Goal: Navigation & Orientation: Find specific page/section

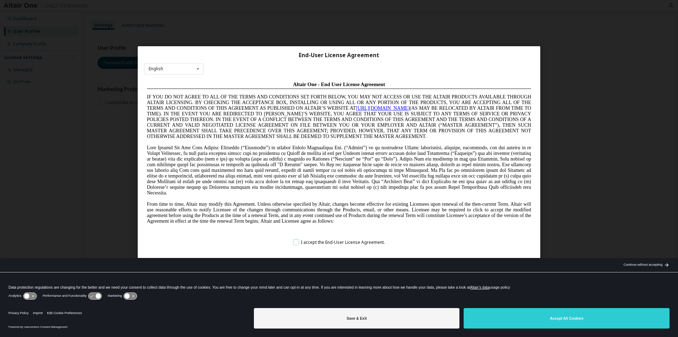
click at [65, 322] on label "I accept the End-User License Agreement." at bounding box center [34, 324] width 62 height 5
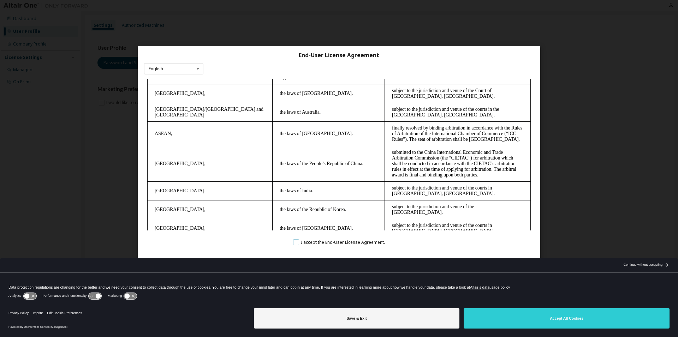
scroll to position [1784, 0]
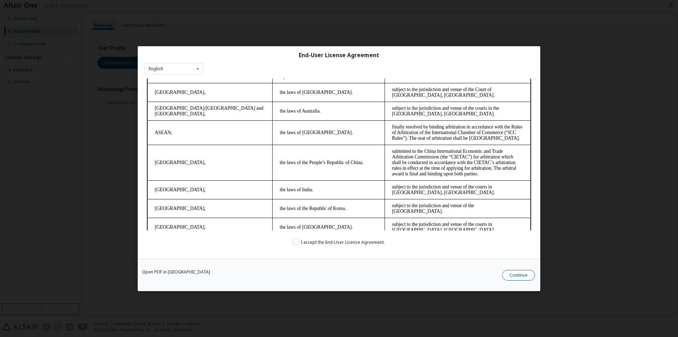
click at [515, 277] on button "Continue" at bounding box center [518, 275] width 33 height 11
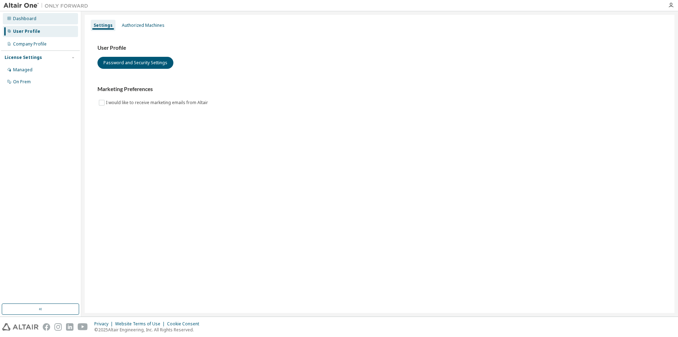
click at [24, 20] on div "Dashboard" at bounding box center [24, 19] width 23 height 6
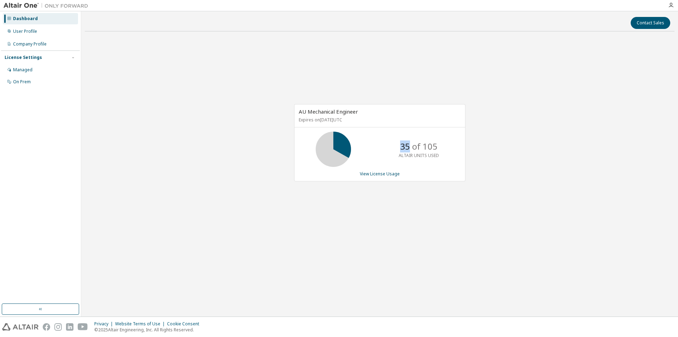
drag, startPoint x: 402, startPoint y: 147, endPoint x: 410, endPoint y: 148, distance: 8.2
click at [410, 148] on p "35 of 105" at bounding box center [418, 147] width 37 height 12
click at [457, 184] on div "AU Mechanical Engineer Expires on [DATE] UTC 35 of 105 ALTAIR UNITS USED View L…" at bounding box center [376, 146] width 178 height 85
click at [383, 298] on div "Contact Sales AU Mechanical Engineer Expires on [DATE] UTC 35 of 105 ALTAIR UNI…" at bounding box center [380, 164] width 590 height 299
click at [536, 240] on div "AU Mechanical Engineer Expires on [DATE] UTC 35 of 105 ALTAIR UNITS USED View L…" at bounding box center [380, 146] width 590 height 219
